Goal: Task Accomplishment & Management: Use online tool/utility

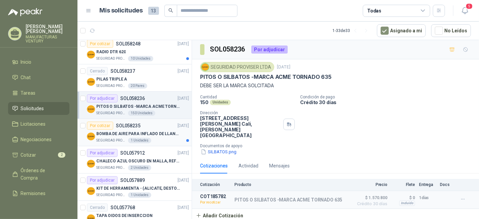
scroll to position [75, 0]
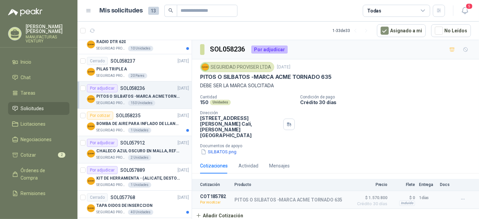
click at [157, 148] on p "CHALECO AZUL OSCURO EN MALLA, REFLECTIVO" at bounding box center [138, 151] width 84 height 6
click at [106, 87] on div "Por adjudicar" at bounding box center [102, 88] width 31 height 8
click at [207, 199] on p "Por recotizar" at bounding box center [215, 202] width 30 height 7
click at [421, 93] on div "SEGURIDAD PROVISER LTDA [DATE] PITOS O SILBATOS -MARCA ACME TORNADO 635 DEBE SE…" at bounding box center [335, 108] width 271 height 93
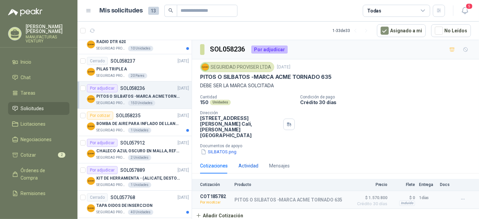
click at [242, 162] on div "Actividad" at bounding box center [248, 165] width 20 height 7
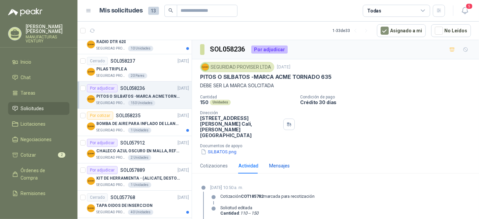
click at [278, 162] on div "Mensajes" at bounding box center [279, 165] width 21 height 7
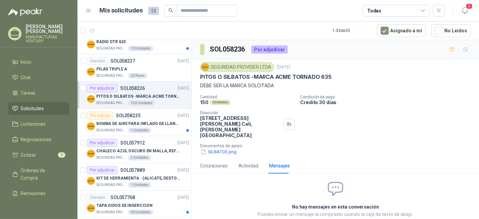
scroll to position [2, 0]
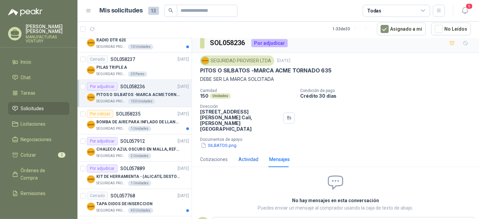
click at [250, 156] on div "Actividad" at bounding box center [248, 159] width 20 height 7
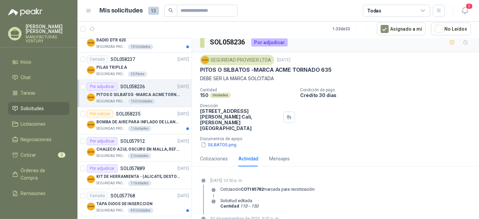
scroll to position [0, 0]
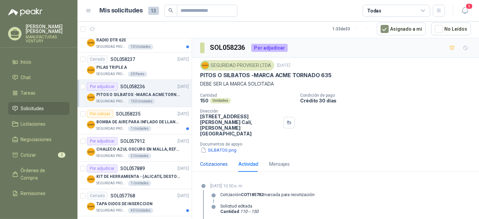
click at [213, 160] on div "Cotizaciones" at bounding box center [214, 163] width 28 height 7
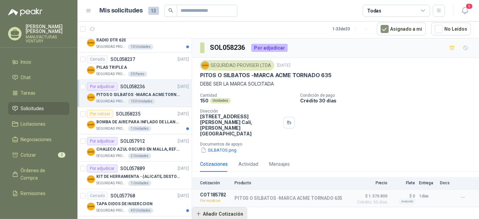
click at [224, 207] on button "Añadir Cotización" at bounding box center [219, 213] width 55 height 13
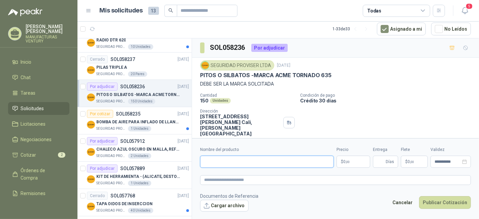
click at [252, 164] on input "Nombre del producto" at bounding box center [267, 162] width 134 height 12
click at [269, 161] on input "Nombre del producto" at bounding box center [267, 162] width 134 height 12
click at [355, 161] on p "$ 0 ,00" at bounding box center [353, 162] width 34 height 12
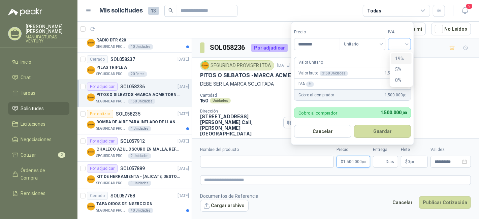
click at [409, 44] on div at bounding box center [399, 44] width 23 height 12
type input "********"
click at [398, 55] on div "19%" at bounding box center [401, 58] width 21 height 11
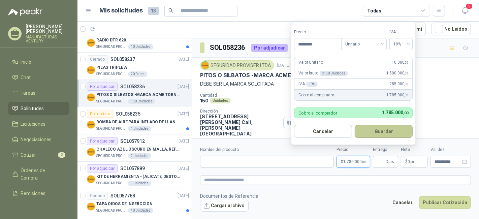
click at [387, 130] on button "Guardar" at bounding box center [384, 131] width 58 height 13
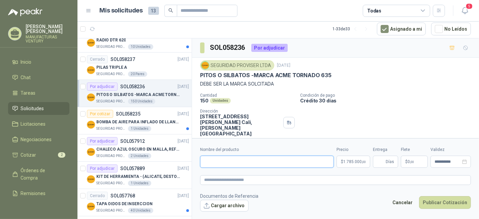
click at [250, 165] on input "Nombre del producto" at bounding box center [267, 162] width 134 height 12
drag, startPoint x: 328, startPoint y: 73, endPoint x: 293, endPoint y: 76, distance: 34.5
click at [309, 75] on p "PITOS O SILBATOS -MARCA ACME TORNADO 635" at bounding box center [265, 75] width 131 height 7
drag, startPoint x: 248, startPoint y: 74, endPoint x: 206, endPoint y: 74, distance: 41.8
click at [206, 74] on p "PITOS O SILBATOS -MARCA ACME TORNADO 635" at bounding box center [265, 75] width 131 height 7
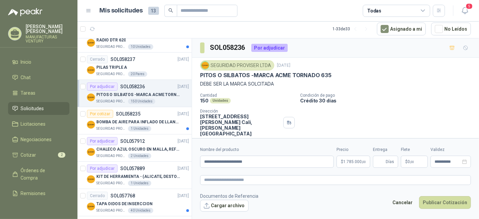
click at [200, 73] on p "PITOS O SILBATOS -MARCA ACME TORNADO 635" at bounding box center [265, 75] width 131 height 7
click at [197, 75] on div "SEGURIDAD PROVISER LTDA [DATE] PITOS O SILBATOS -MARCA ACME TORNADO 635 DEBE SE…" at bounding box center [335, 107] width 287 height 99
click at [201, 73] on p "PITOS O SILBATOS -MARCA ACME TORNADO 635" at bounding box center [265, 75] width 131 height 7
click at [200, 73] on p "PITOS O SILBATOS -MARCA ACME TORNADO 635" at bounding box center [265, 75] width 131 height 7
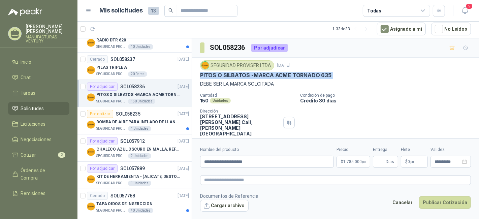
click at [200, 73] on p "PITOS O SILBATOS -MARCA ACME TORNADO 635" at bounding box center [265, 75] width 131 height 7
copy p "PITOS O SILBATOS -MARCA ACME TORNADO 635"
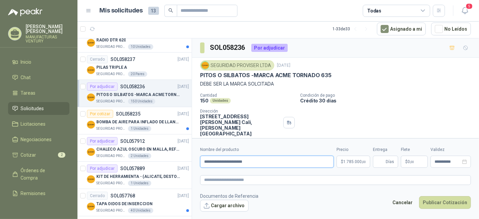
click at [259, 160] on input "**********" at bounding box center [267, 162] width 134 height 12
type input "*"
paste input "**********"
type input "**********"
click at [386, 165] on span "Días" at bounding box center [385, 162] width 25 height 12
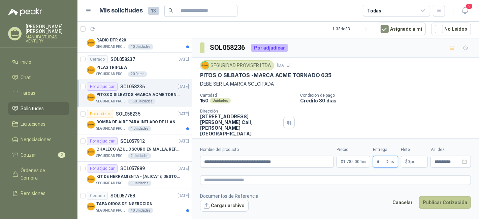
type input "*"
click at [452, 201] on button "Publicar Cotización" at bounding box center [445, 202] width 52 height 13
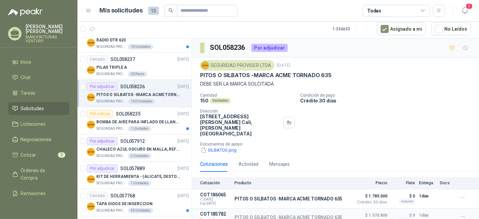
scroll to position [14, 0]
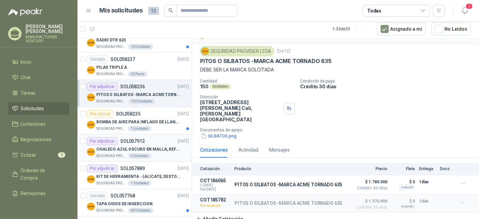
click at [129, 146] on p "CHALECO AZUL OSCURO EN MALLA, REFLECTIVO" at bounding box center [138, 149] width 84 height 6
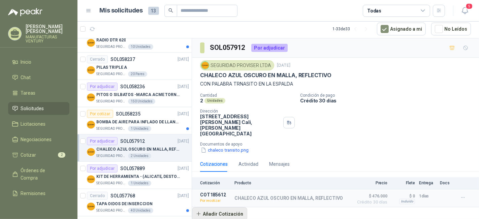
click at [216, 208] on button "Añadir Cotización" at bounding box center [219, 213] width 55 height 13
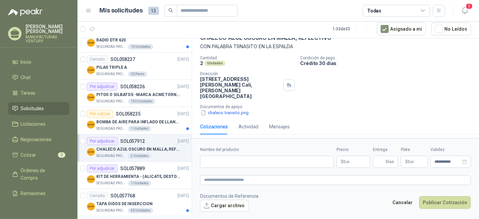
scroll to position [63, 0]
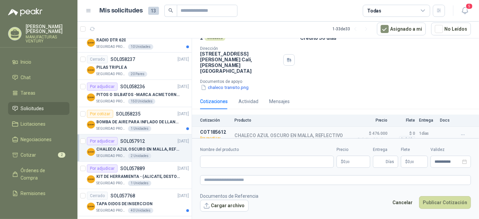
click at [360, 162] on p "$ 0 ,00" at bounding box center [353, 162] width 34 height 12
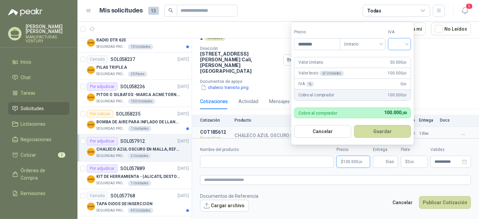
type input "********"
click at [407, 43] on input "search" at bounding box center [399, 43] width 15 height 10
click at [403, 58] on div "19%" at bounding box center [401, 58] width 12 height 7
click at [380, 133] on button "Guardar" at bounding box center [384, 131] width 58 height 13
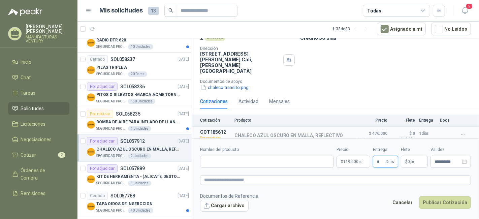
scroll to position [25, 0]
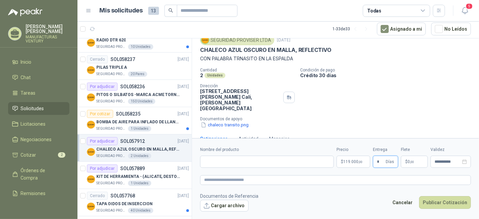
type input "*"
drag, startPoint x: 201, startPoint y: 48, endPoint x: 333, endPoint y: 45, distance: 132.0
click at [333, 46] on div "CHALECO AZUL OSCURO EN MALLA, REFLECTIVO" at bounding box center [335, 49] width 271 height 7
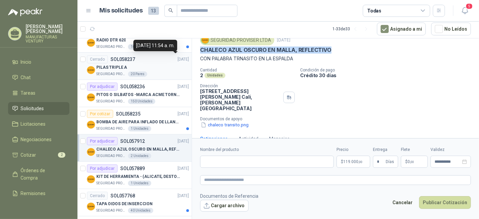
copy p "CHALECO AZUL OSCURO EN MALLA, REFLECTIVO"
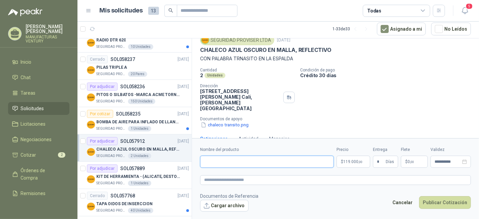
click at [243, 160] on input "Nombre del producto" at bounding box center [267, 162] width 134 height 12
paste input "**********"
type input "**********"
click at [442, 202] on button "Publicar Cotización" at bounding box center [445, 202] width 52 height 13
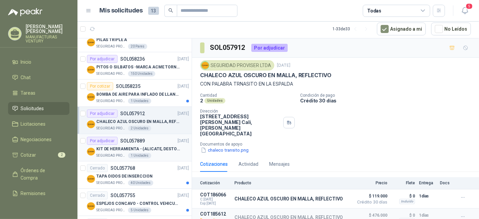
scroll to position [112, 0]
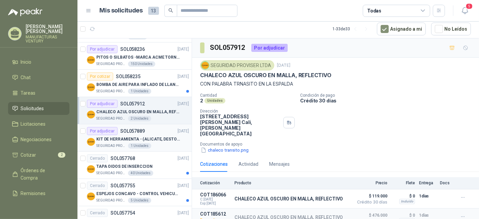
click at [125, 130] on p "SOL057889" at bounding box center [132, 131] width 25 height 5
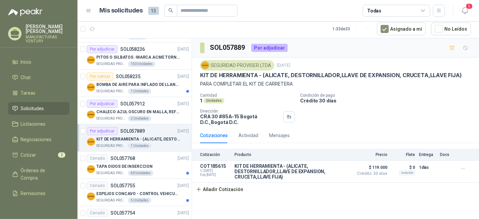
click at [110, 136] on p "KIT DE HERRAMIENTA - (ALICATE, DESTORNILLADOR,LLAVE DE EXPANSION, CRUCETA,LLAVE…" at bounding box center [138, 139] width 84 height 6
